Goal: Task Accomplishment & Management: Use online tool/utility

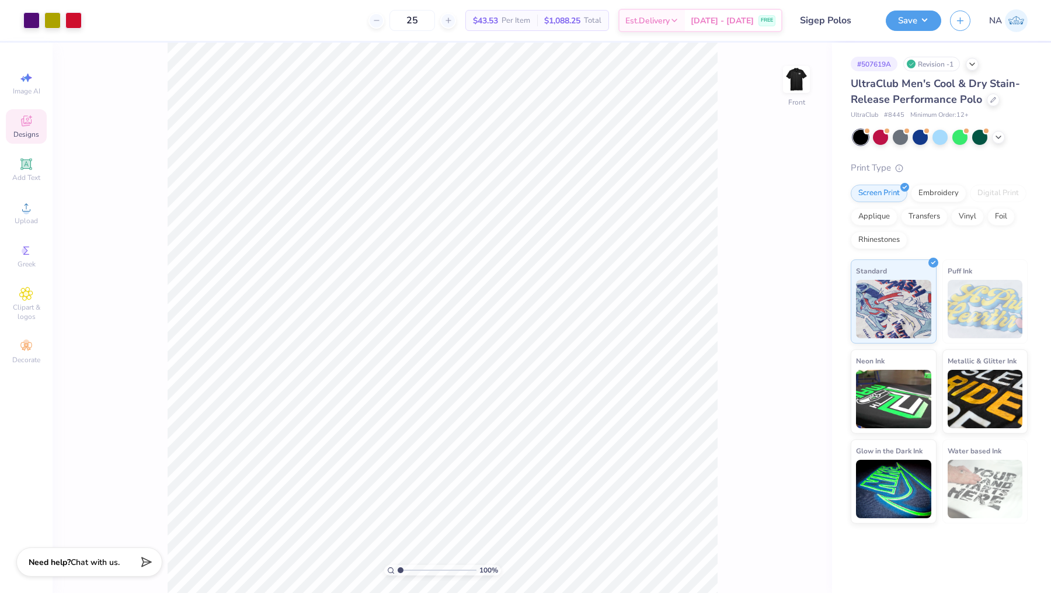
click at [23, 120] on icon at bounding box center [26, 123] width 9 height 8
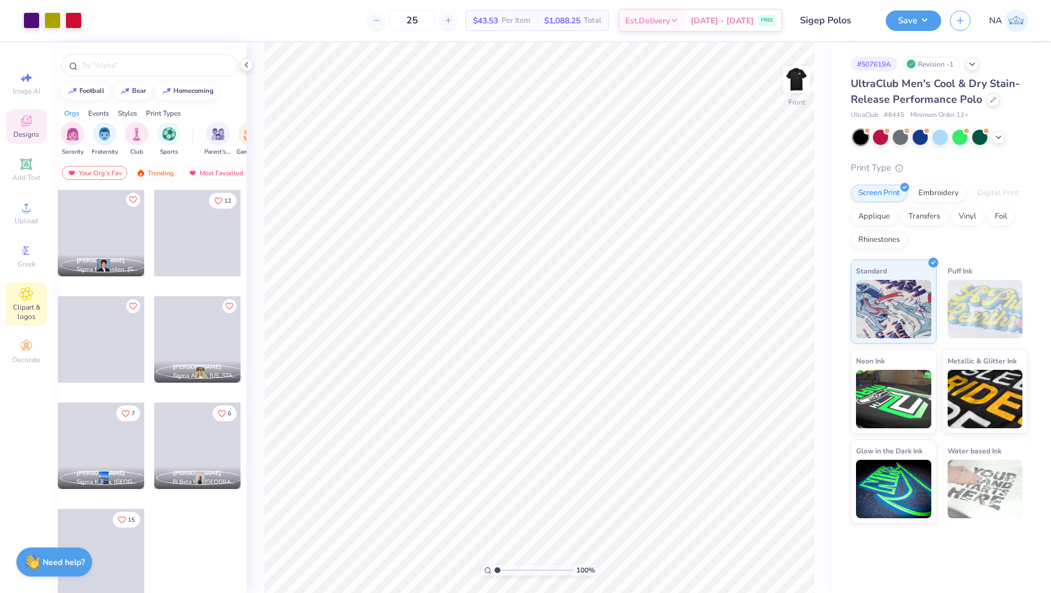
click at [22, 294] on icon at bounding box center [25, 294] width 13 height 14
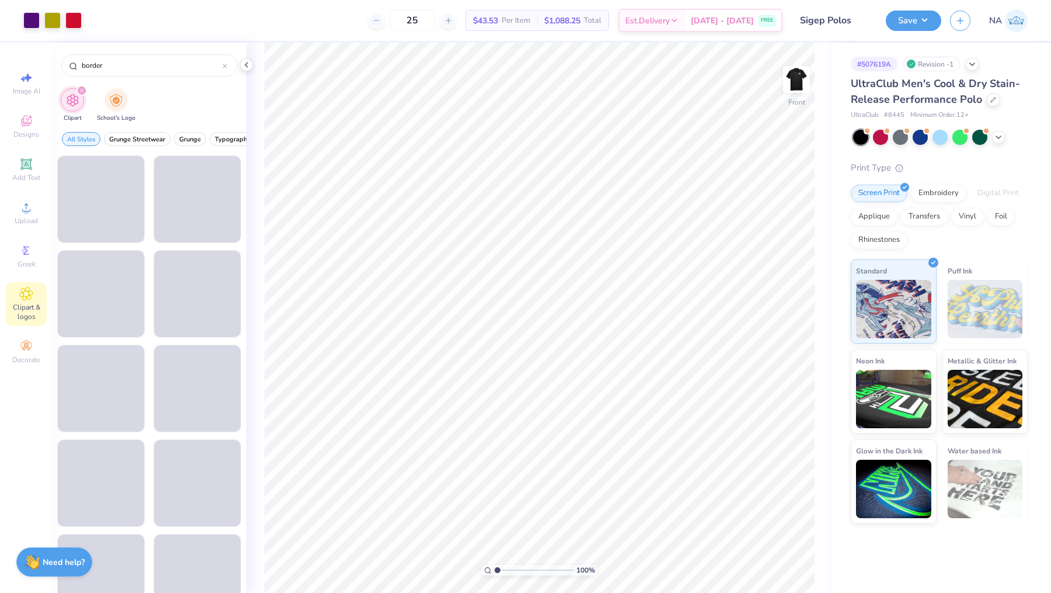
type input "border"
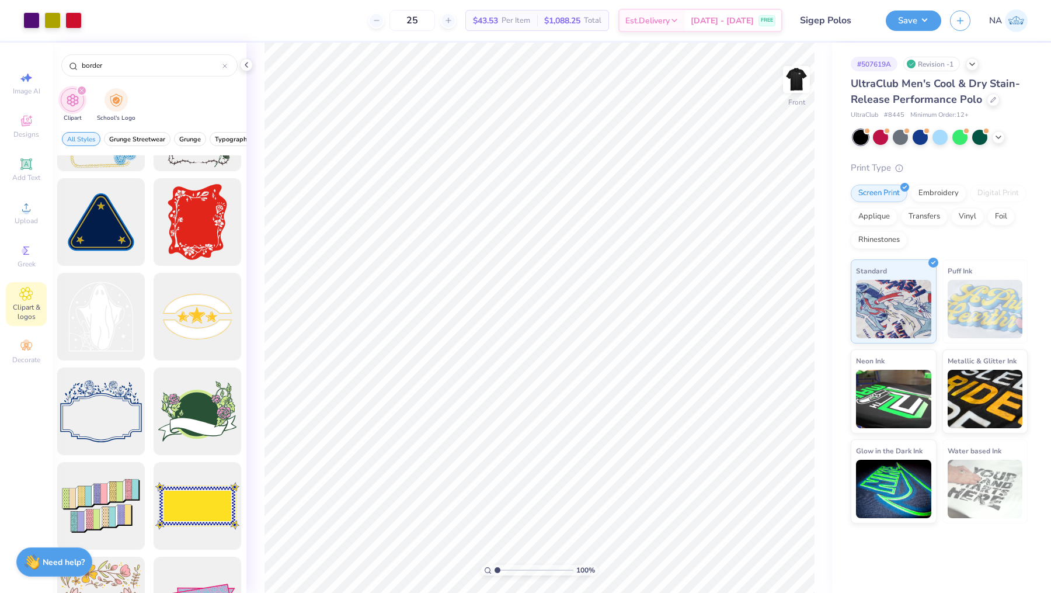
scroll to position [386, 0]
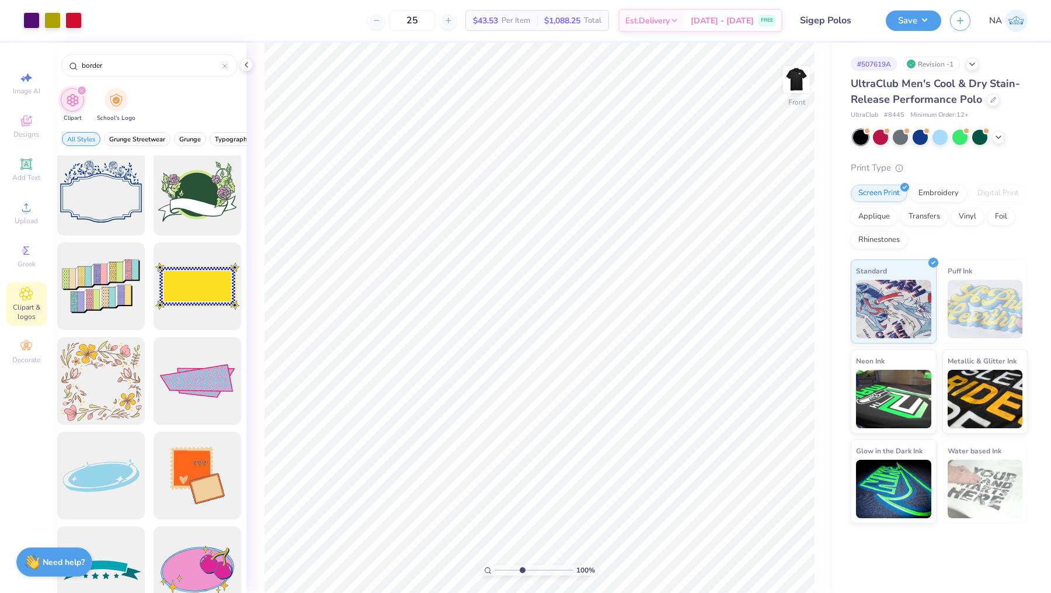
type input "4.15"
click at [522, 571] on input "range" at bounding box center [534, 570] width 79 height 11
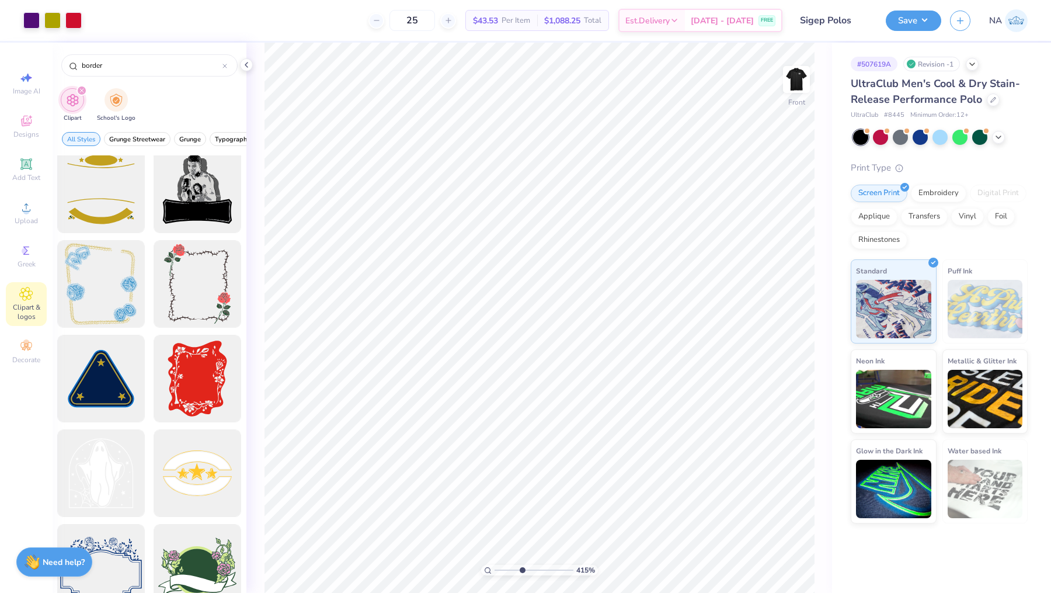
scroll to position [0, 0]
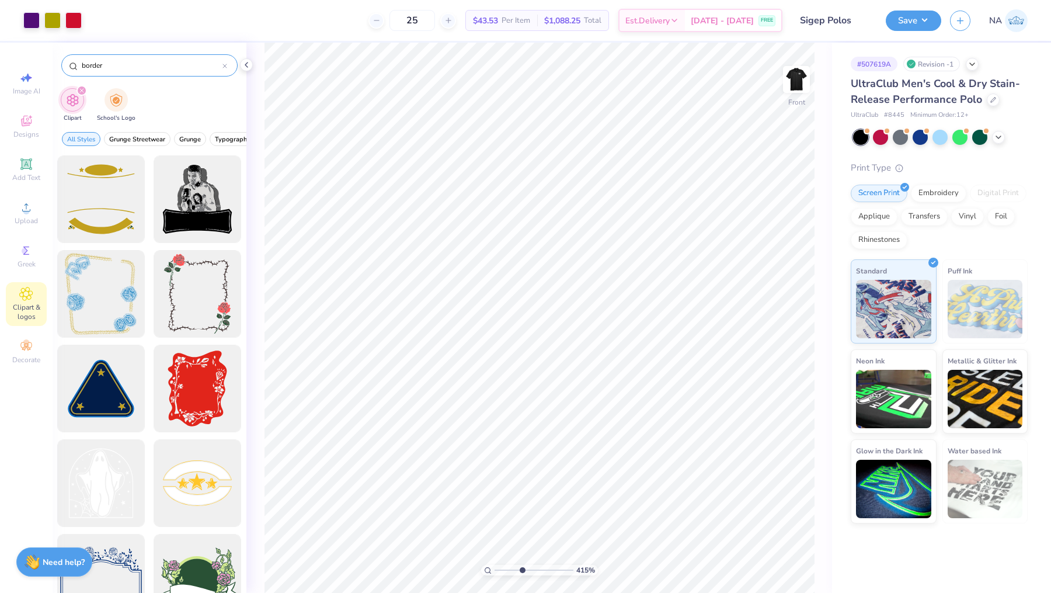
click at [225, 67] on icon at bounding box center [225, 66] width 5 height 5
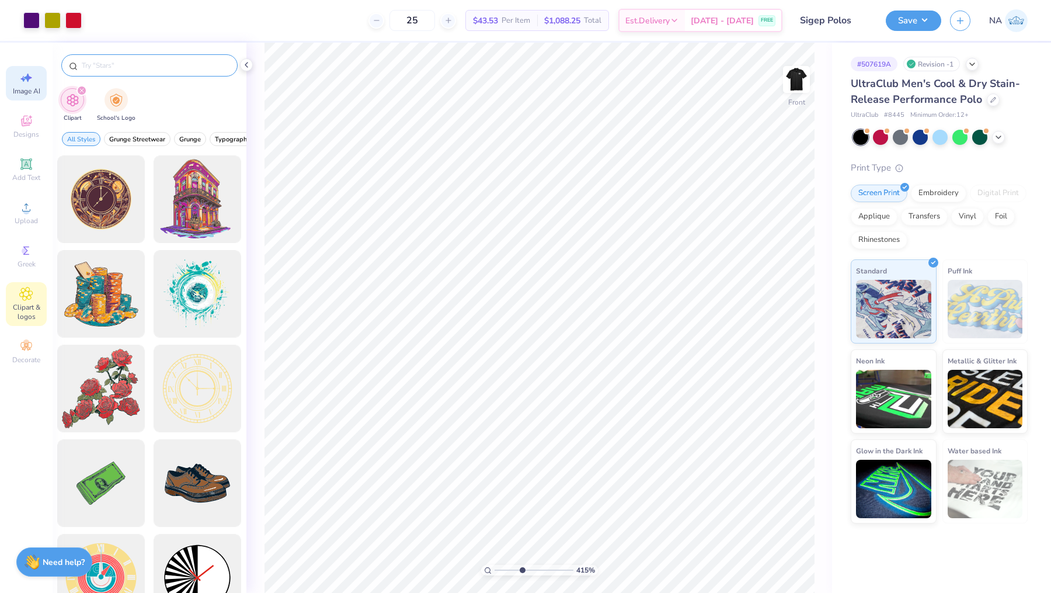
click at [29, 92] on span "Image AI" at bounding box center [26, 90] width 27 height 9
select select "4"
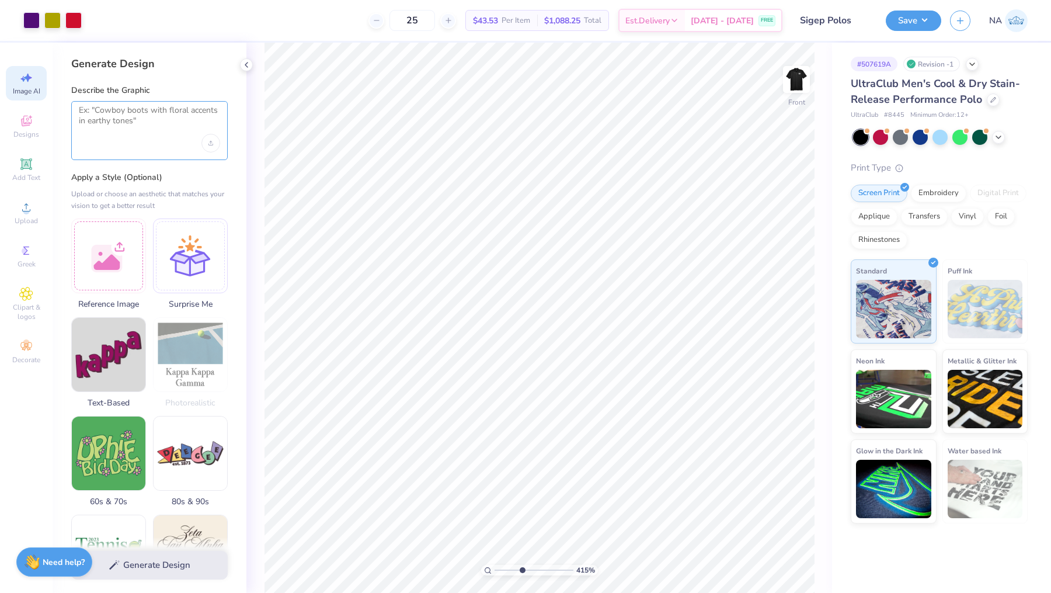
click at [130, 126] on textarea at bounding box center [149, 119] width 141 height 29
click at [120, 110] on textarea "Generate a border for a crest in gold" at bounding box center [149, 119] width 141 height 29
click at [130, 120] on textarea "Generate a simple border for a crest in gold" at bounding box center [149, 119] width 141 height 29
type textarea "Generate a simple border for a crest in gold"
click at [185, 272] on div at bounding box center [190, 254] width 75 height 75
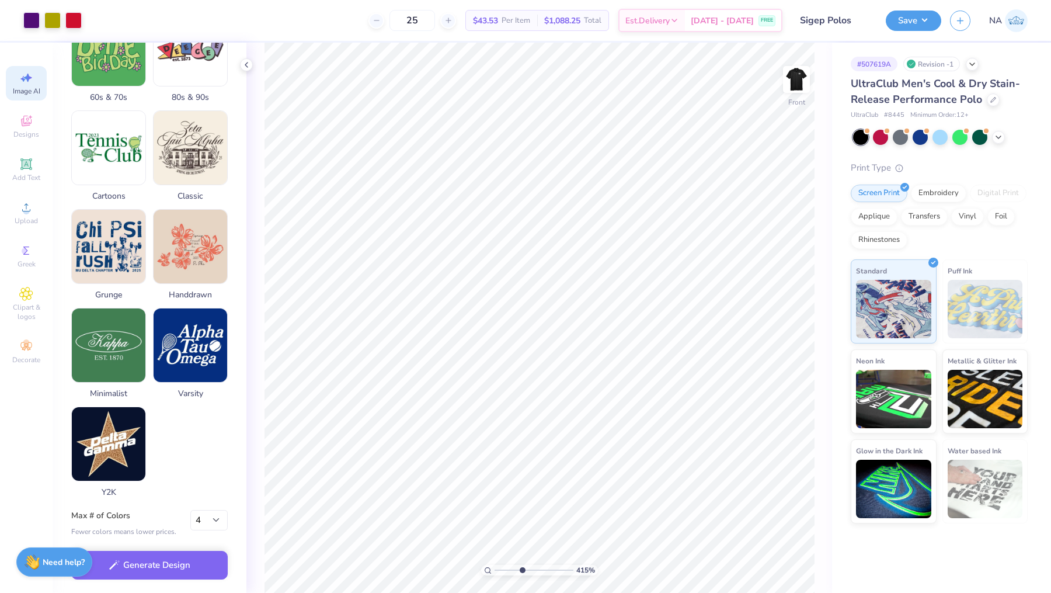
scroll to position [405, 0]
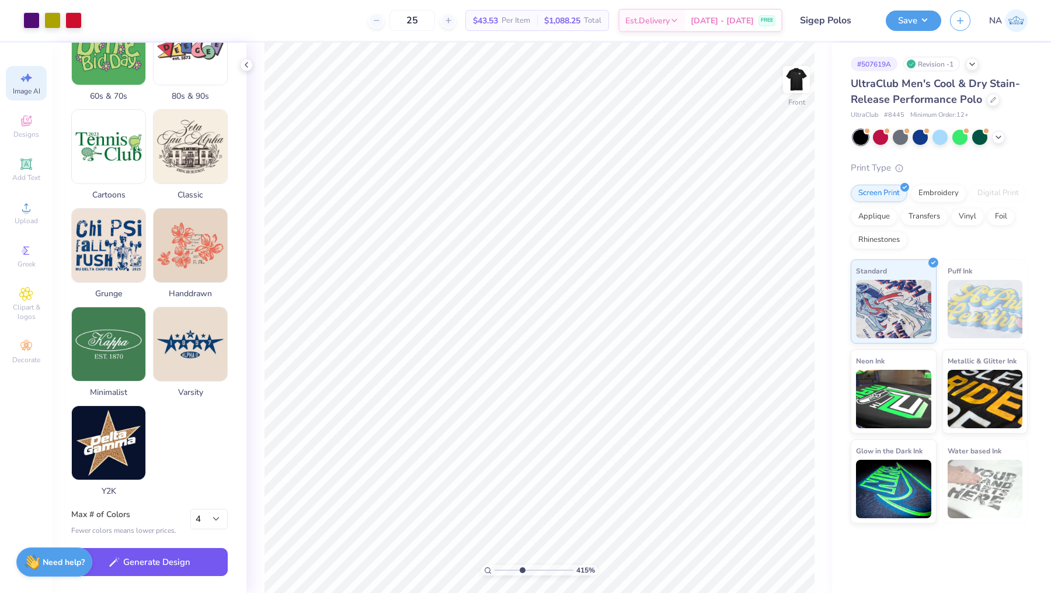
click at [160, 567] on button "Generate Design" at bounding box center [149, 562] width 157 height 29
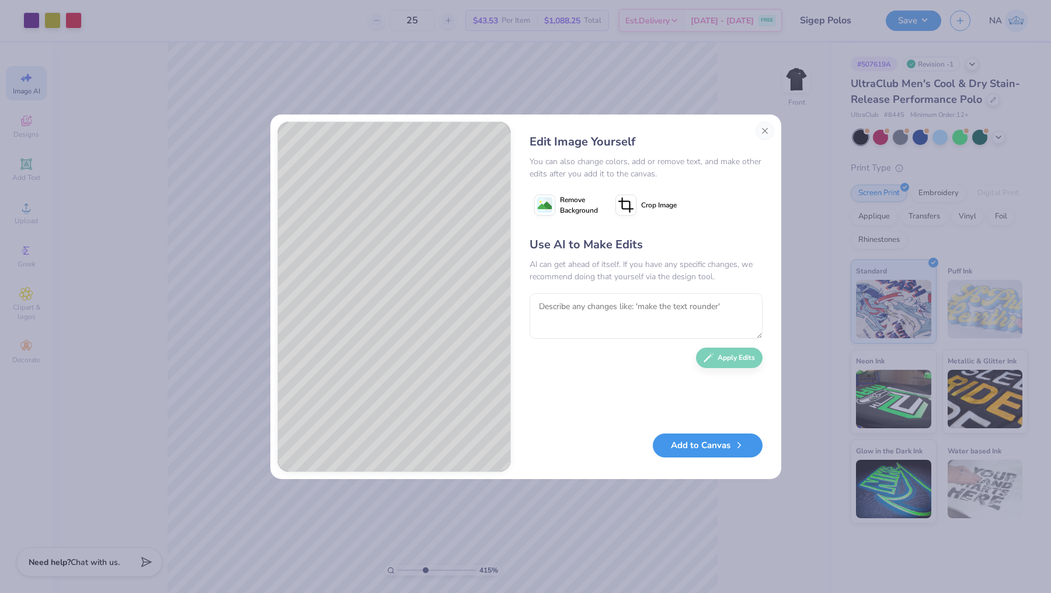
click at [693, 447] on button "Add to Canvas" at bounding box center [708, 445] width 110 height 24
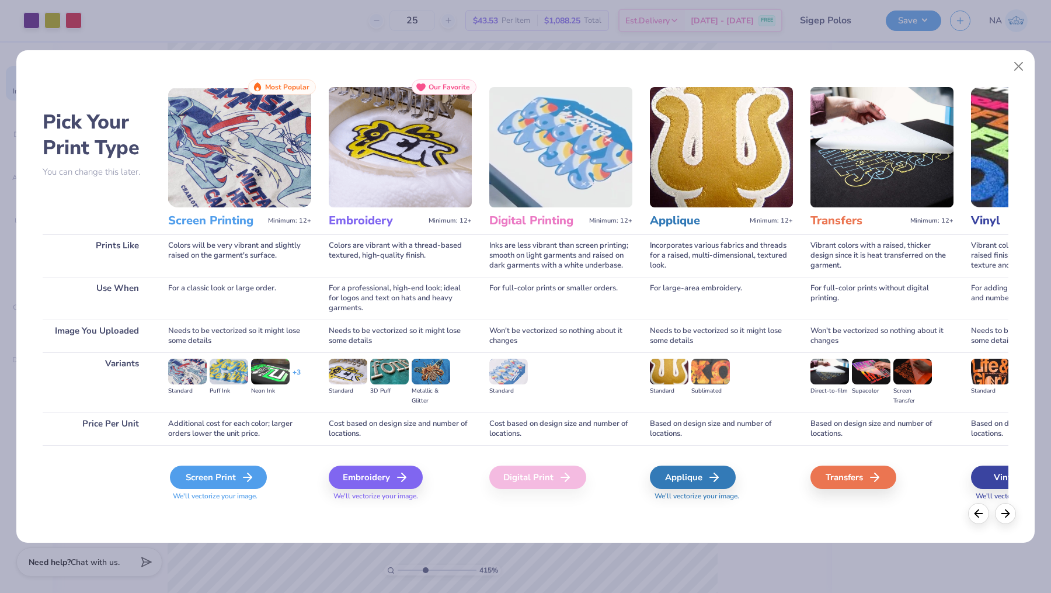
click at [237, 477] on div "Screen Print" at bounding box center [218, 476] width 97 height 23
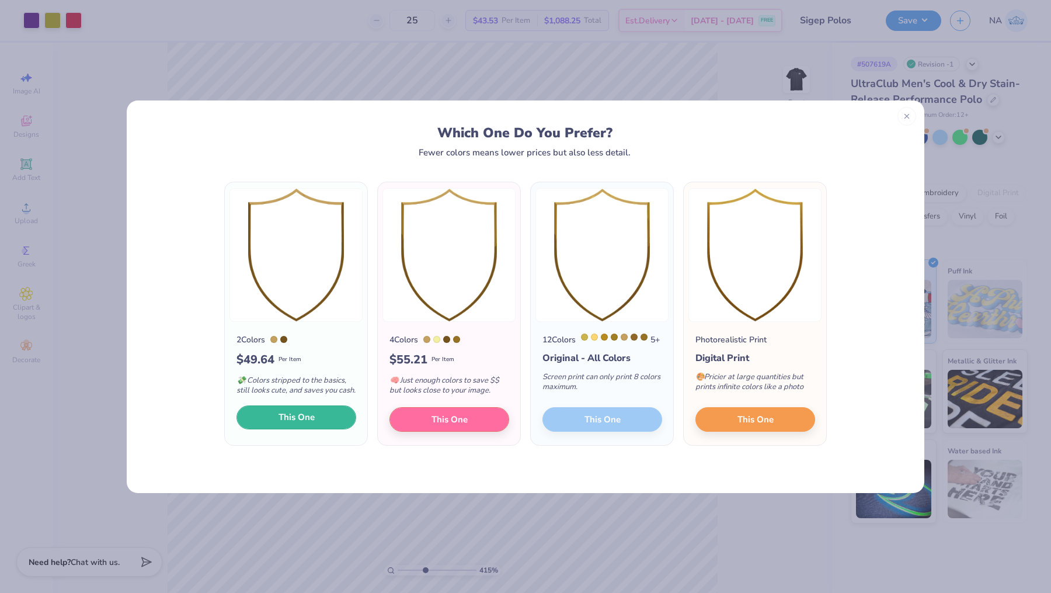
click at [297, 424] on span "This One" at bounding box center [297, 417] width 36 height 13
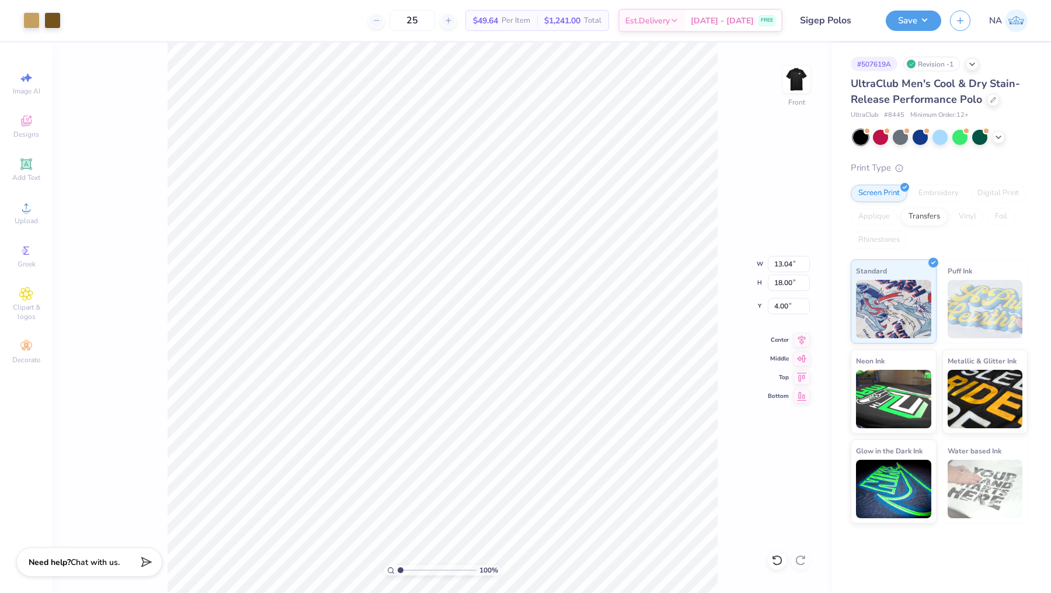
drag, startPoint x: 426, startPoint y: 572, endPoint x: 329, endPoint y: 569, distance: 97.0
type input "1"
click at [398, 569] on input "range" at bounding box center [437, 570] width 79 height 11
type input "13.04"
type input "18.00"
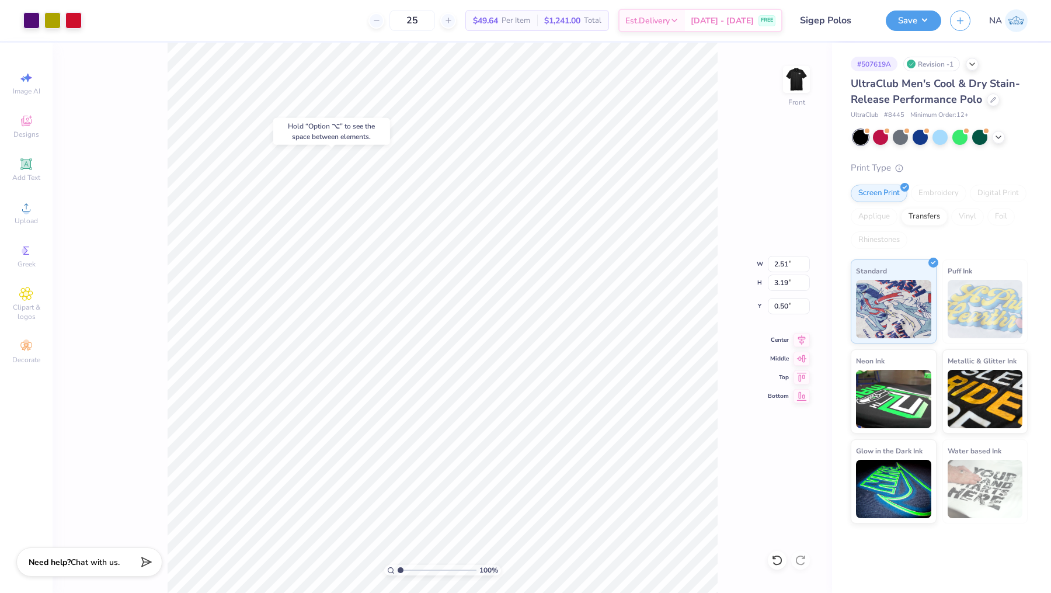
type input "4.00"
click at [50, 14] on div at bounding box center [52, 19] width 16 height 16
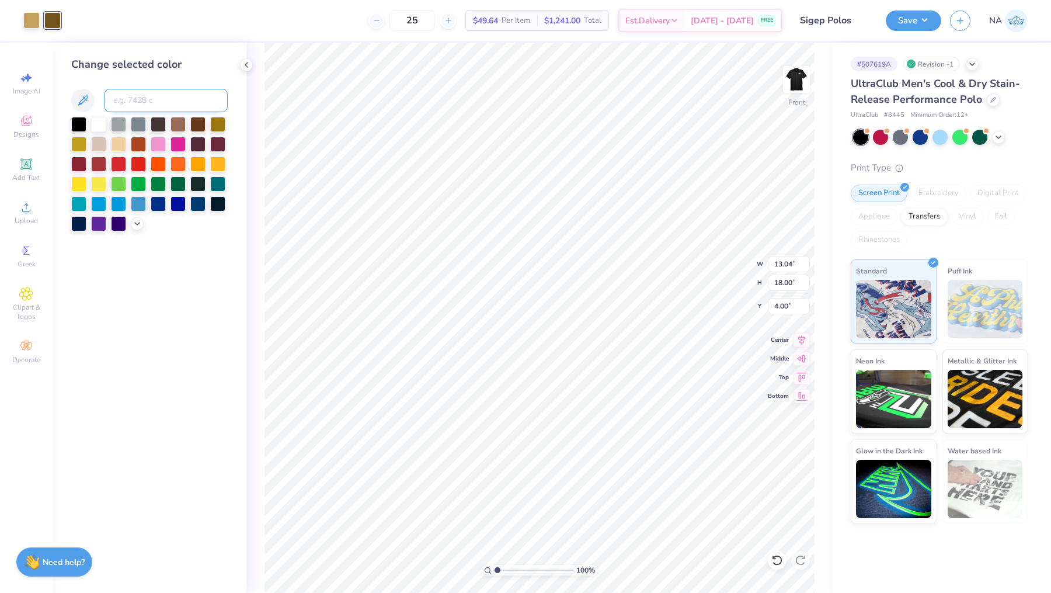
click at [164, 97] on input at bounding box center [166, 100] width 124 height 23
type input "398"
click at [34, 21] on div at bounding box center [31, 19] width 16 height 16
click at [129, 99] on input at bounding box center [166, 100] width 124 height 23
type input "398"
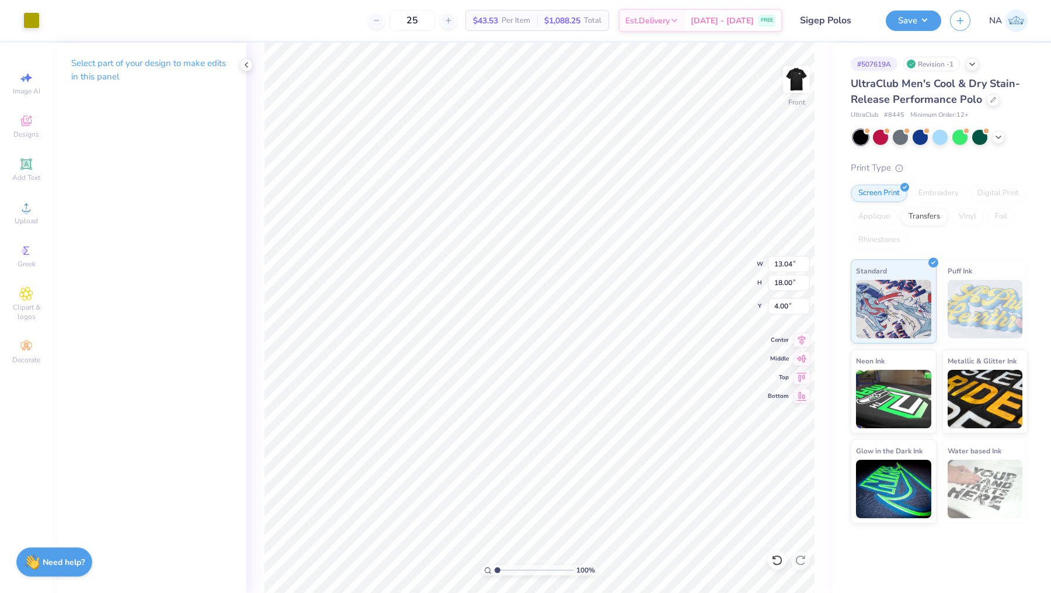
type input "2.87"
type input "3.96"
type input "3.35"
type input "4.62"
type input "0.69"
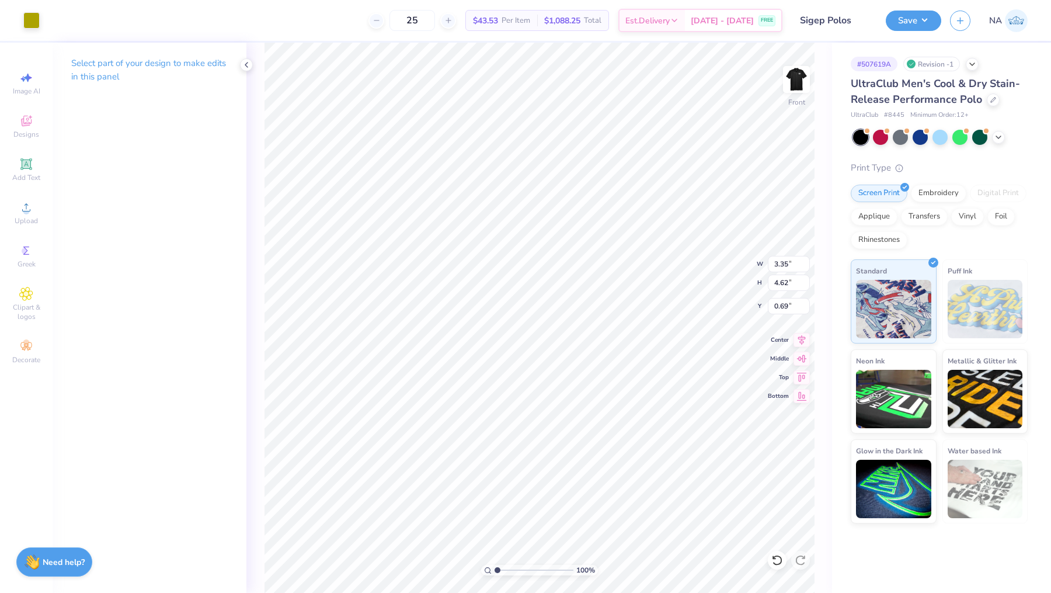
type input "3.54"
type input "4.89"
type input "0.55"
click at [805, 338] on icon at bounding box center [802, 338] width 16 height 14
click at [912, 22] on button "Save" at bounding box center [913, 19] width 55 height 20
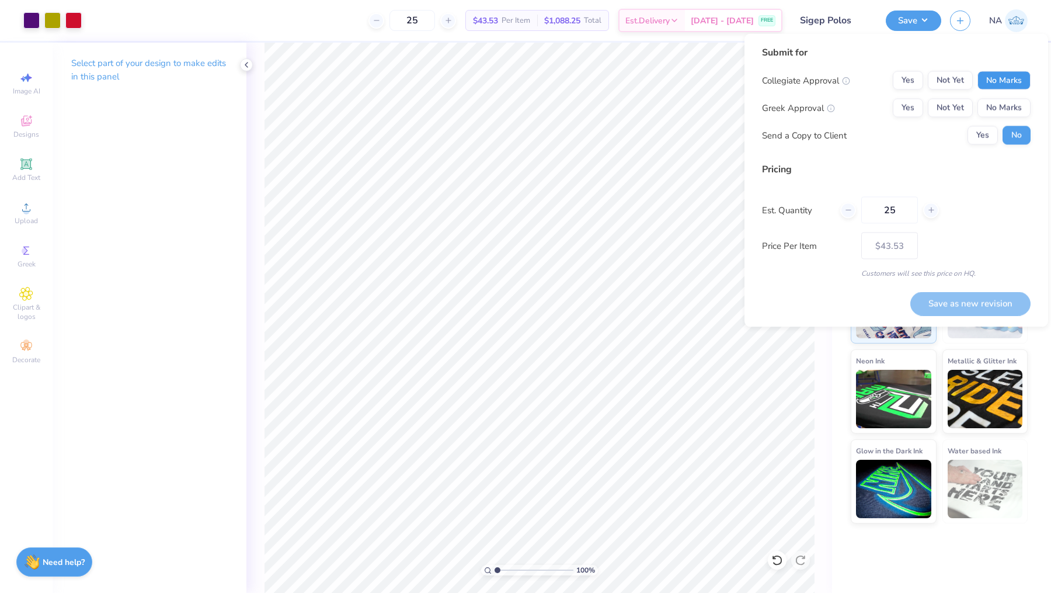
click at [1009, 80] on button "No Marks" at bounding box center [1004, 80] width 53 height 19
click at [906, 108] on button "Yes" at bounding box center [908, 108] width 30 height 19
click at [961, 307] on button "Save as new revision" at bounding box center [970, 303] width 120 height 24
type input "– –"
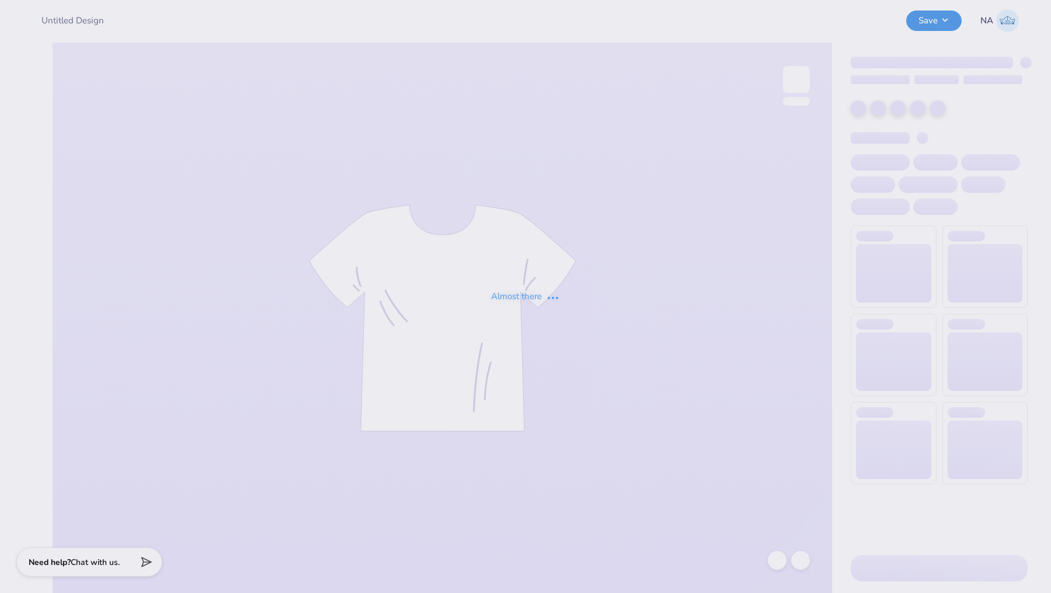
type input "Sigep Polos"
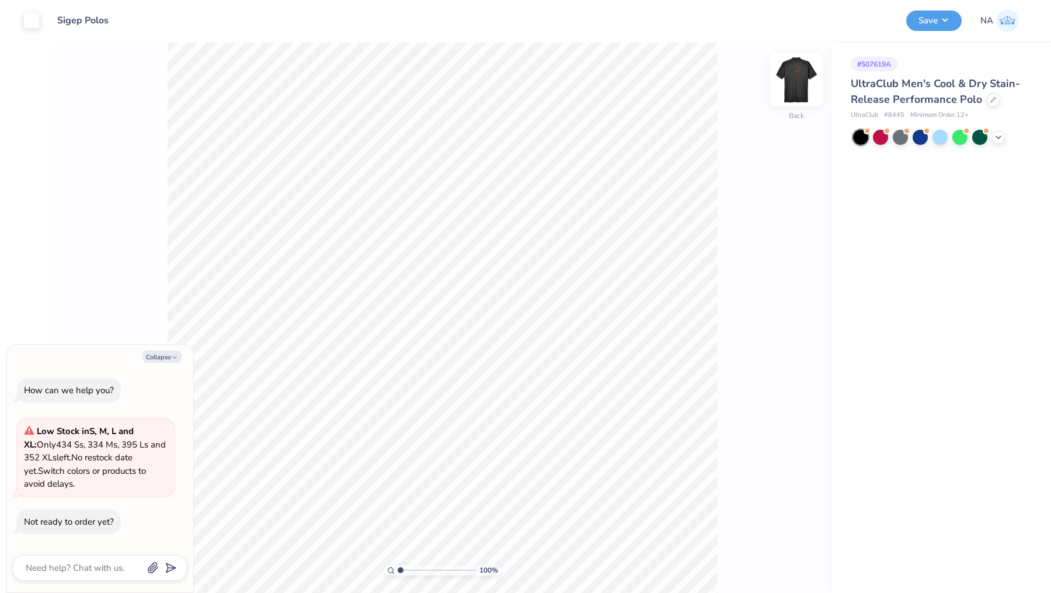
click at [800, 93] on img at bounding box center [796, 79] width 47 height 47
type textarea "x"
click at [996, 140] on icon at bounding box center [998, 135] width 9 height 9
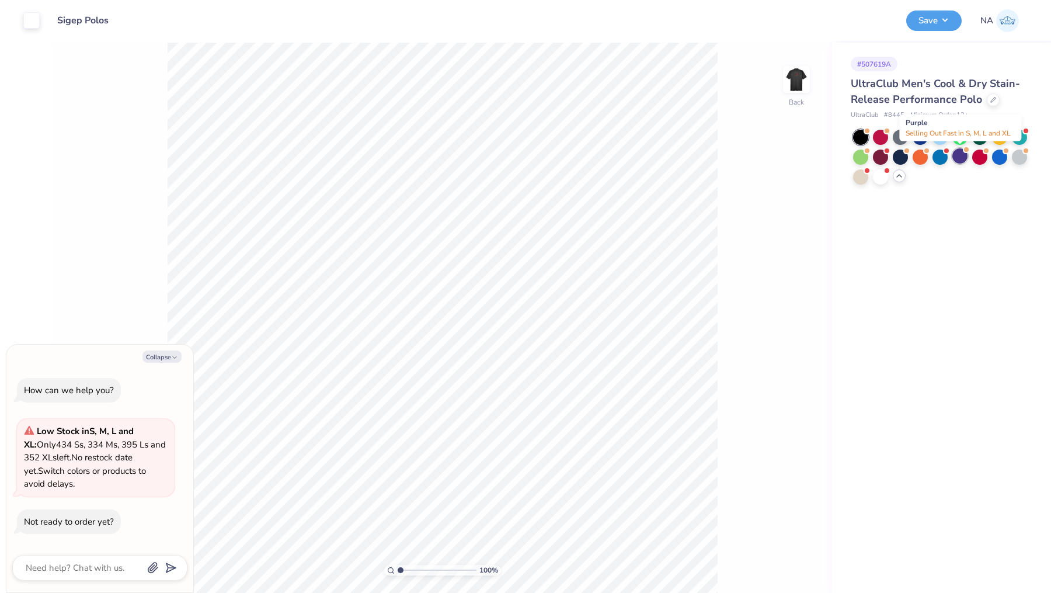
click at [960, 157] on div at bounding box center [960, 155] width 15 height 15
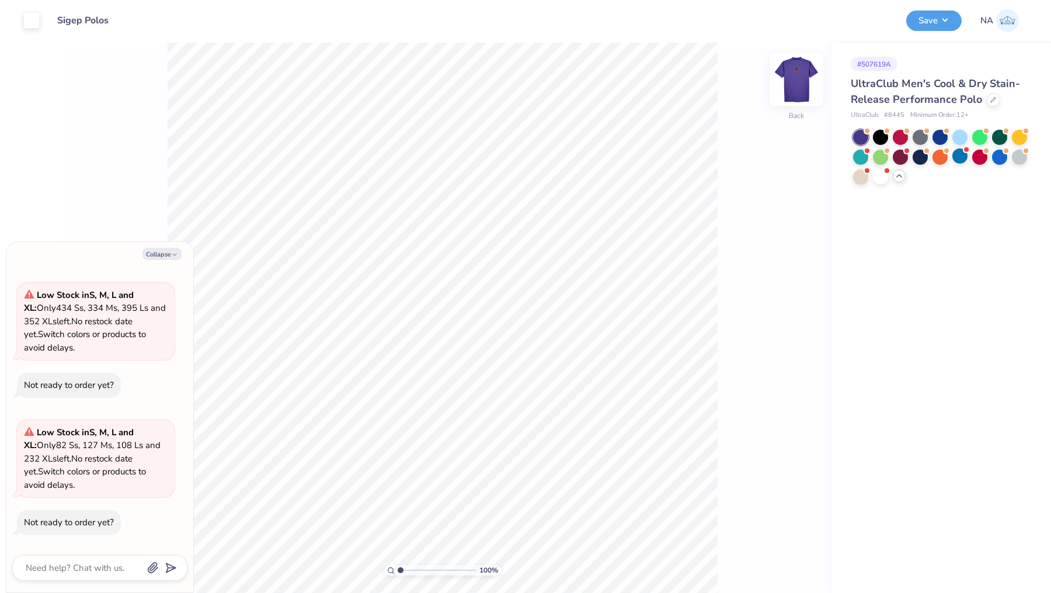
click at [802, 85] on img at bounding box center [796, 79] width 47 height 47
click at [802, 310] on icon at bounding box center [802, 309] width 16 height 14
click at [929, 25] on button "Save" at bounding box center [933, 21] width 55 height 20
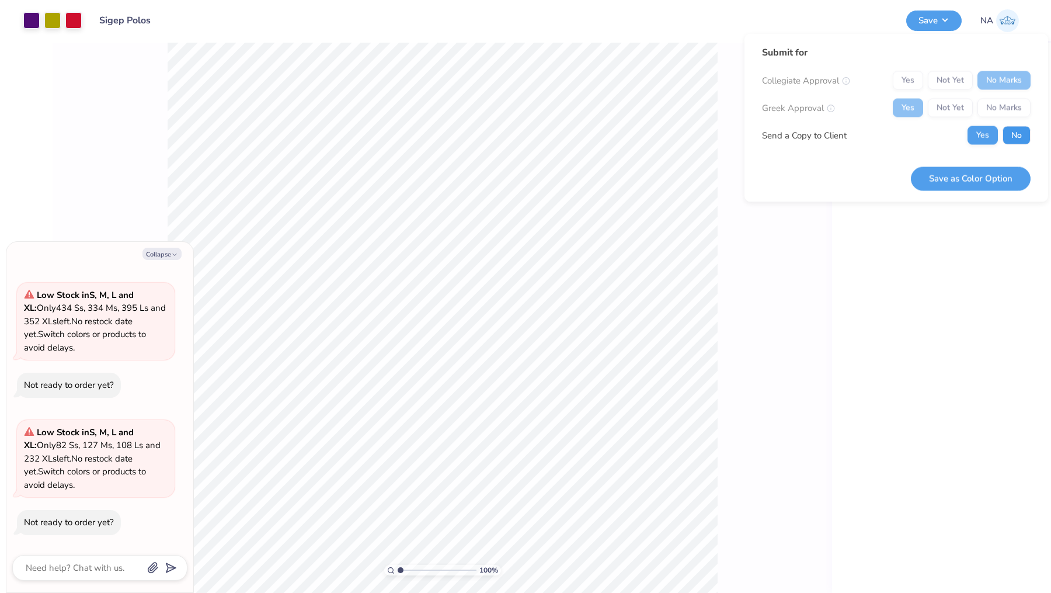
click at [1012, 126] on button "No" at bounding box center [1017, 135] width 28 height 19
click at [960, 179] on button "Save as Color Option" at bounding box center [971, 178] width 120 height 24
type textarea "x"
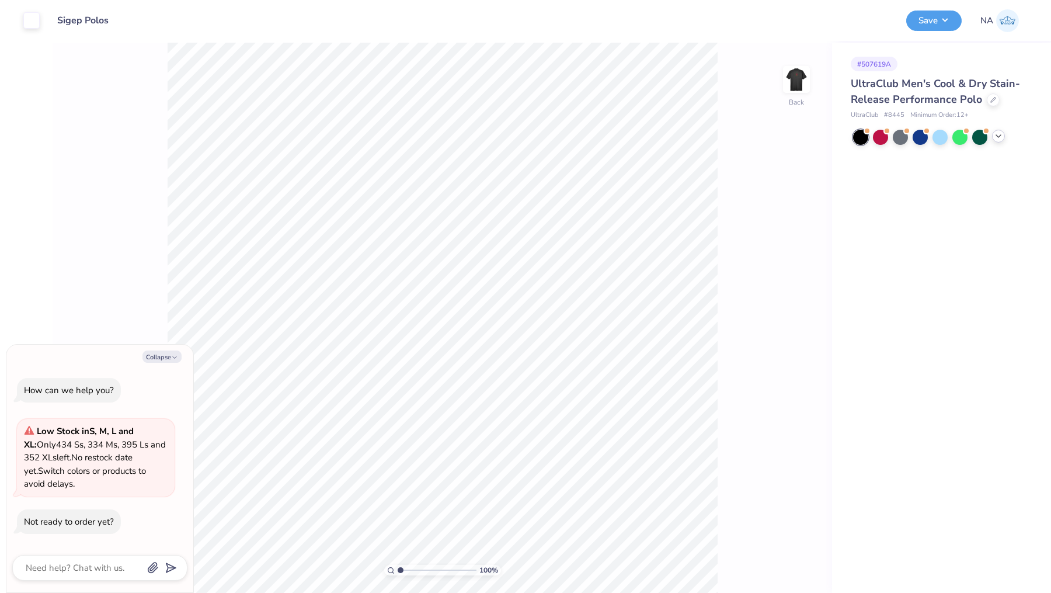
click at [996, 132] on icon at bounding box center [998, 135] width 9 height 9
click at [881, 175] on div at bounding box center [880, 175] width 15 height 15
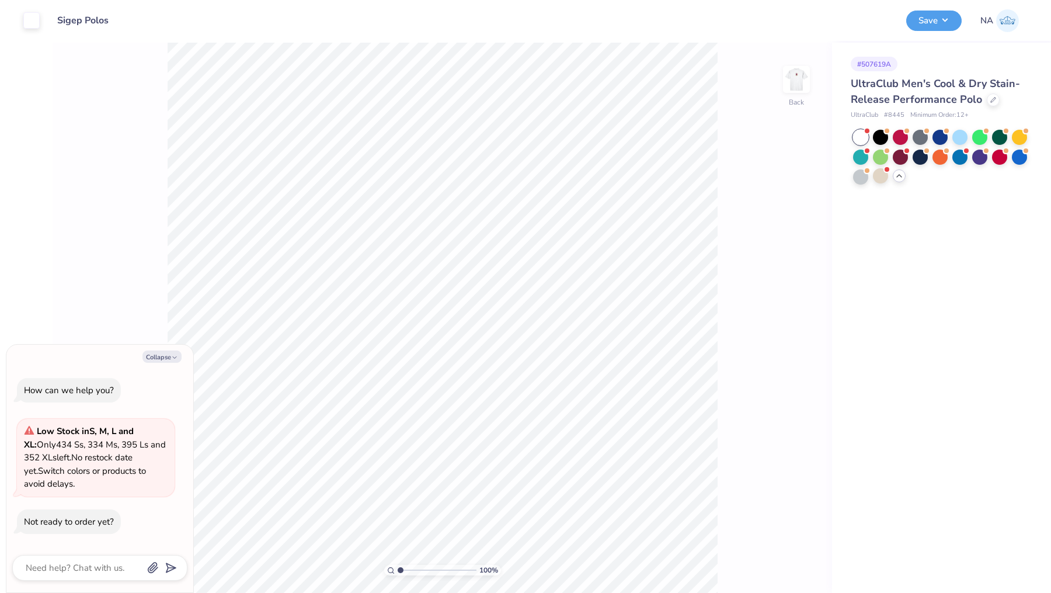
scroll to position [34, 0]
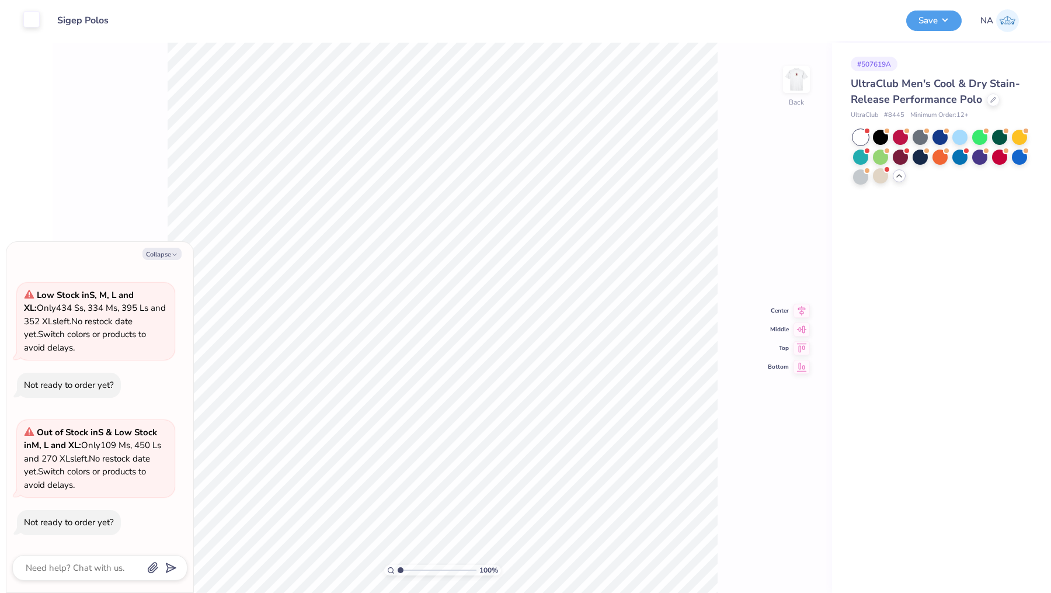
click at [27, 23] on div at bounding box center [31, 19] width 16 height 16
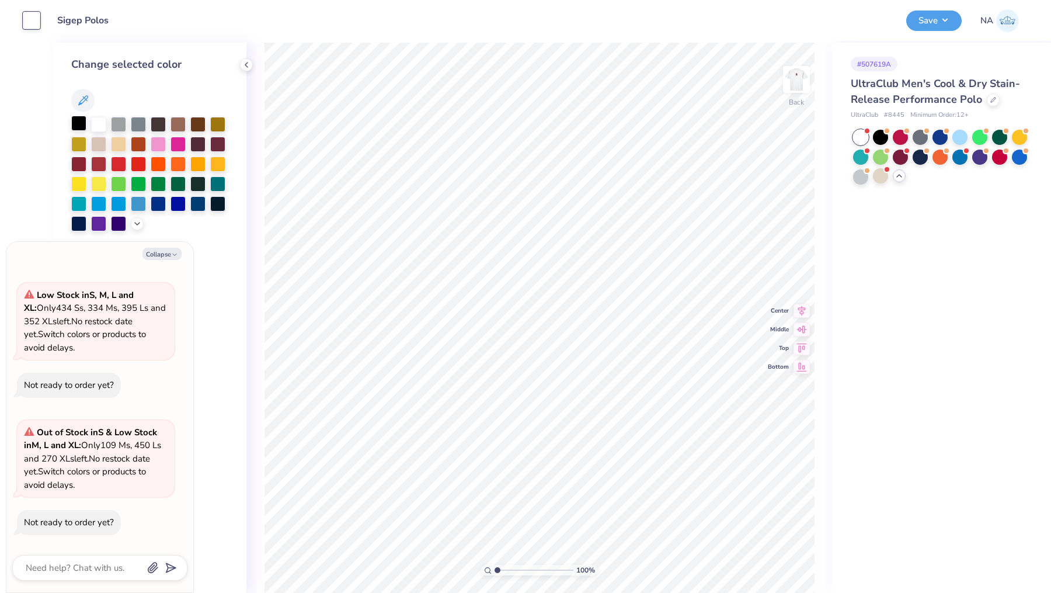
click at [77, 122] on div at bounding box center [78, 123] width 15 height 15
click at [790, 94] on img at bounding box center [796, 79] width 47 height 47
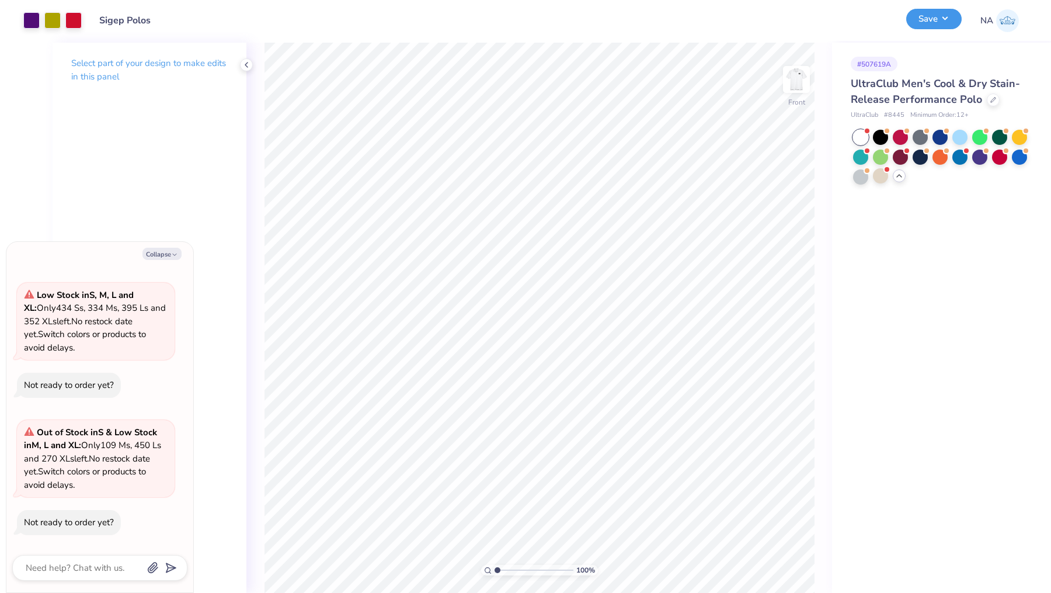
click at [938, 24] on button "Save" at bounding box center [933, 19] width 55 height 20
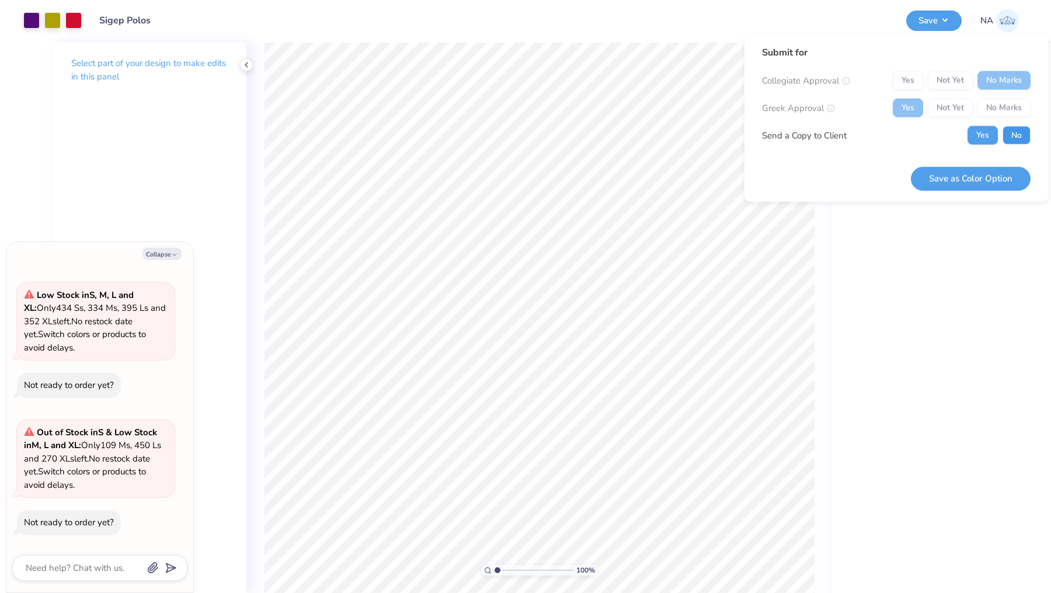
click at [1021, 139] on button "No" at bounding box center [1017, 135] width 28 height 19
click at [978, 182] on button "Save as Color Option" at bounding box center [971, 178] width 120 height 24
type textarea "x"
